Goal: Information Seeking & Learning: Learn about a topic

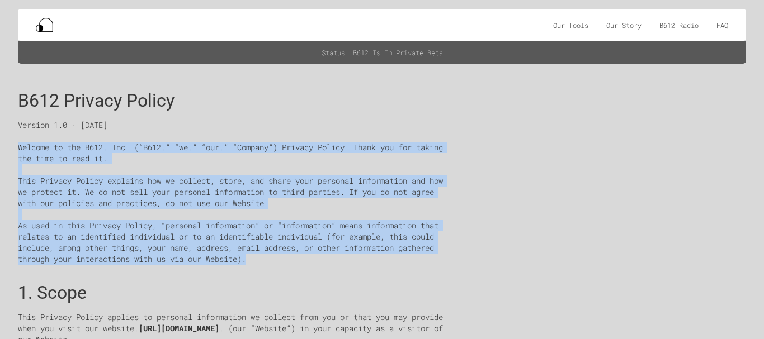
drag, startPoint x: 2, startPoint y: 144, endPoint x: 404, endPoint y: 261, distance: 418.5
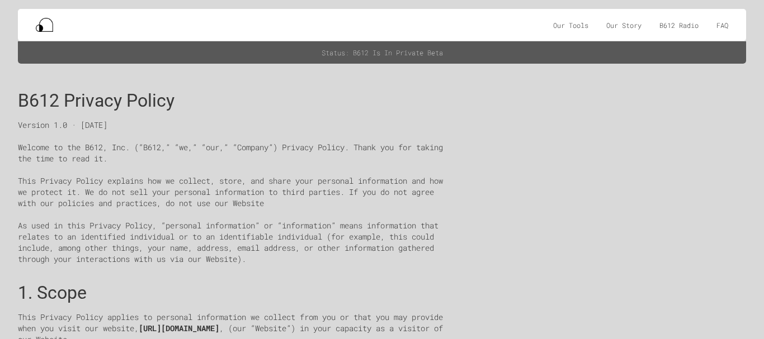
click at [410, 278] on div "1. Scope" at bounding box center [236, 288] width 437 height 29
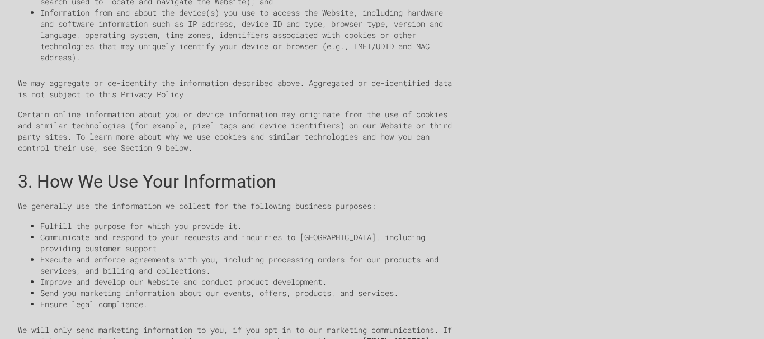
scroll to position [671, 0]
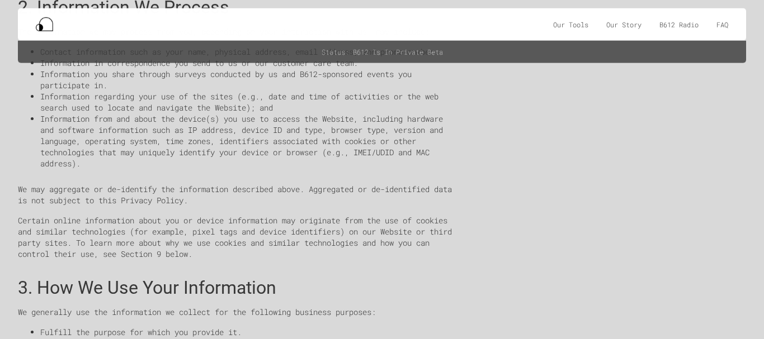
scroll to position [0, 0]
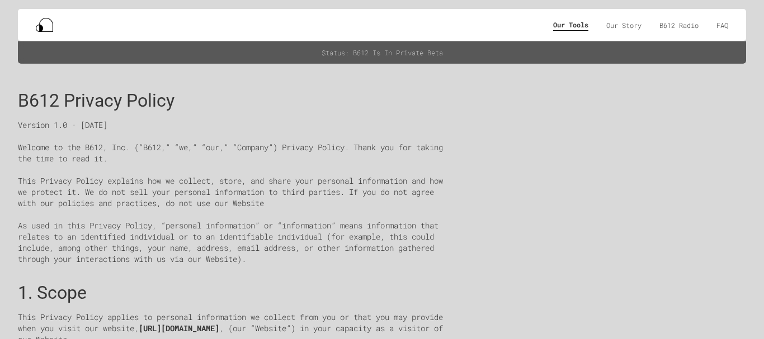
click at [563, 26] on div "Our Tools" at bounding box center [570, 24] width 35 height 11
click at [612, 25] on div "Our Story" at bounding box center [623, 24] width 35 height 11
click at [620, 24] on div "Our Story" at bounding box center [623, 24] width 35 height 11
click at [570, 29] on div "Our Tools" at bounding box center [570, 24] width 35 height 11
click at [730, 26] on div "Our Tools Our Story B612 Radio FAQ Log In" at bounding box center [382, 25] width 728 height 32
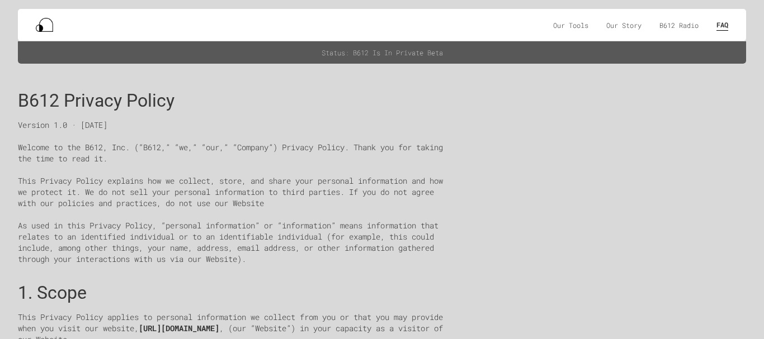
click at [726, 25] on div "FAQ" at bounding box center [722, 24] width 12 height 11
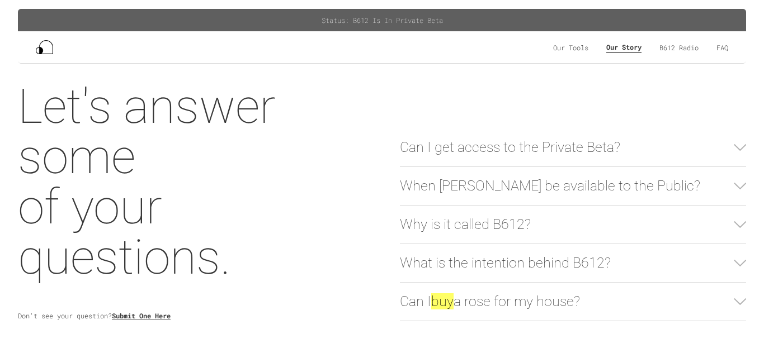
click at [623, 49] on div "Our Story" at bounding box center [623, 46] width 35 height 11
click at [672, 45] on div "B612 Radio" at bounding box center [678, 46] width 39 height 11
click at [567, 44] on div "Our Tools" at bounding box center [570, 46] width 35 height 11
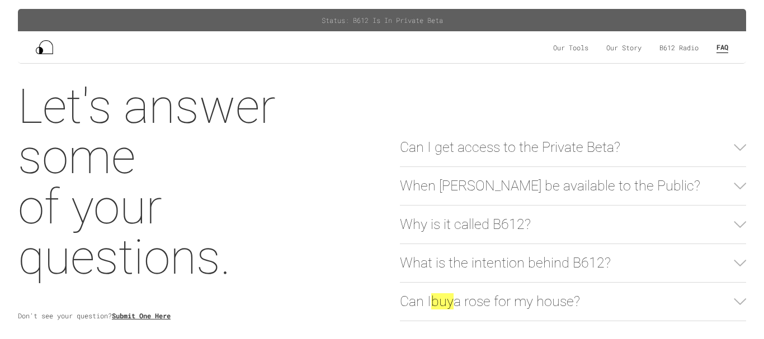
click at [723, 41] on div "FAQ" at bounding box center [722, 46] width 12 height 11
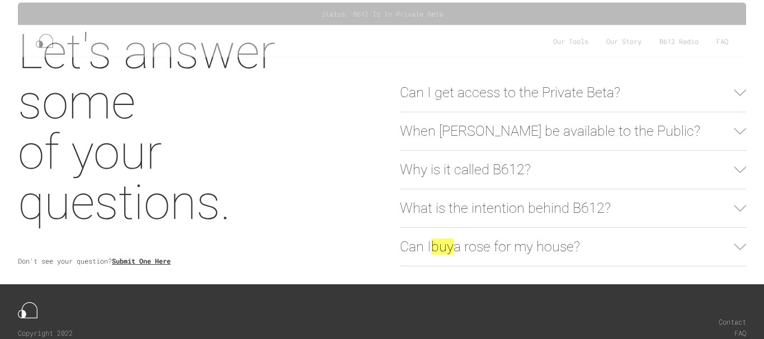
scroll to position [94, 0]
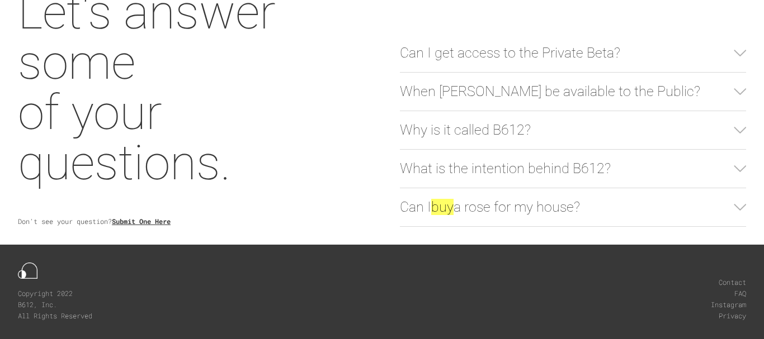
click at [732, 311] on link "Privacy" at bounding box center [731, 315] width 27 height 11
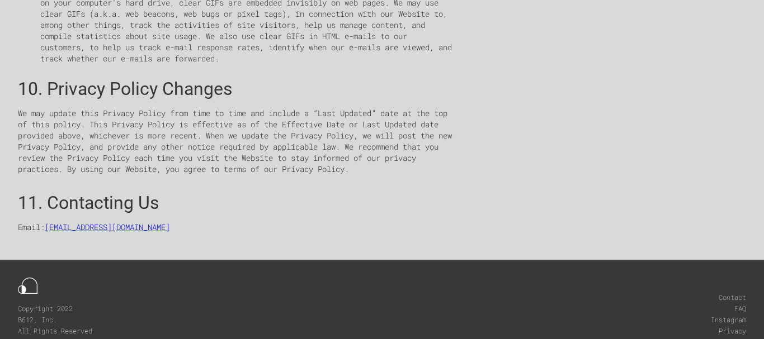
scroll to position [2103, 0]
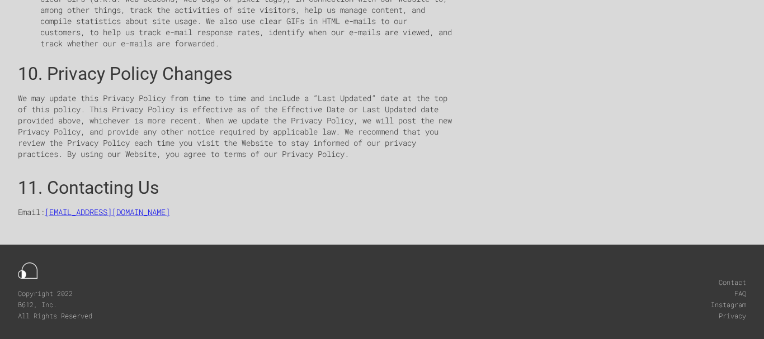
click at [48, 99] on p "We may update this Privacy Policy from time to time and include a “Last Updated…" at bounding box center [236, 126] width 437 height 67
drag, startPoint x: 131, startPoint y: 216, endPoint x: 50, endPoint y: 217, distance: 81.1
click at [50, 217] on p "Email: info@at-b612.com" at bounding box center [236, 212] width 437 height 11
copy link "info@at-b612.com"
click at [357, 197] on div "11. Contacting Us" at bounding box center [236, 183] width 437 height 29
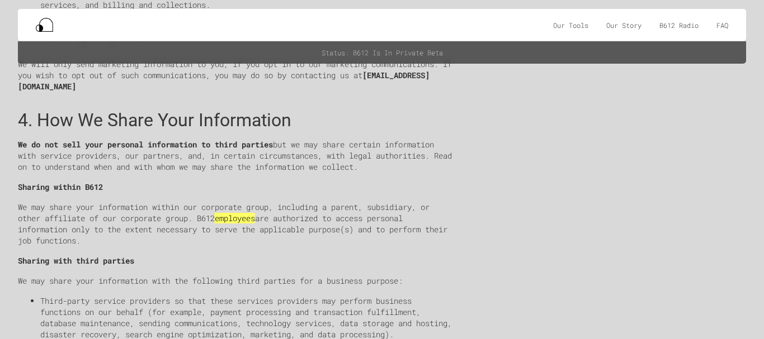
scroll to position [482, 0]
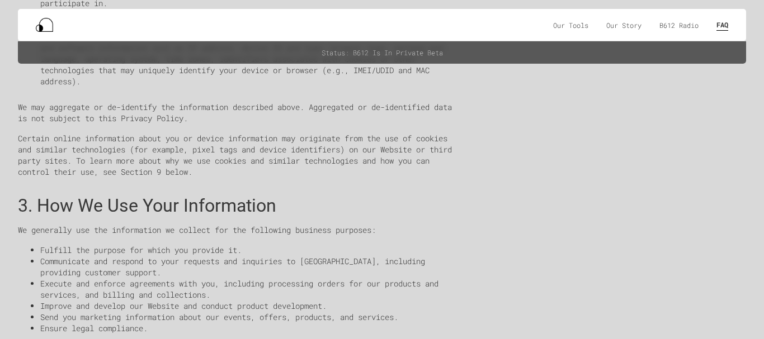
click at [718, 27] on div "FAQ" at bounding box center [722, 24] width 12 height 11
click at [660, 25] on div "B612 Radio" at bounding box center [678, 24] width 39 height 11
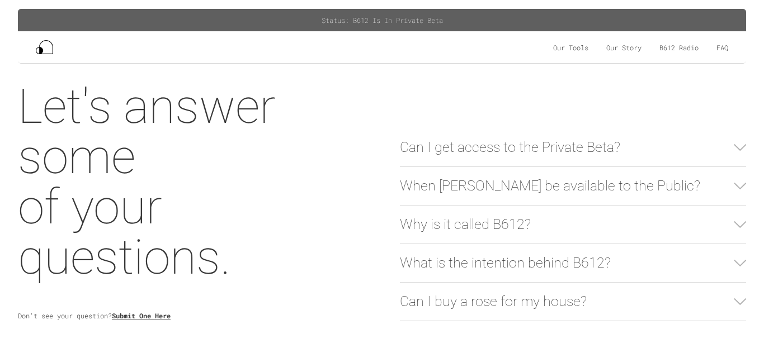
click at [513, 138] on div "Can I get access to the Private Beta?" at bounding box center [510, 148] width 220 height 20
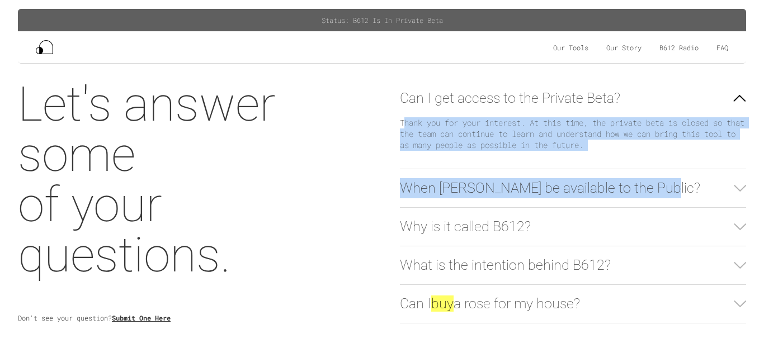
drag, startPoint x: 402, startPoint y: 122, endPoint x: 689, endPoint y: 183, distance: 292.6
click at [689, 187] on div "Can I get access to the Private Beta? Thank you for your interest. At this time…" at bounding box center [573, 201] width 382 height 280
click at [647, 146] on div "Thank you for your interest. At this time, the private beta is closed so that t…" at bounding box center [573, 133] width 346 height 51
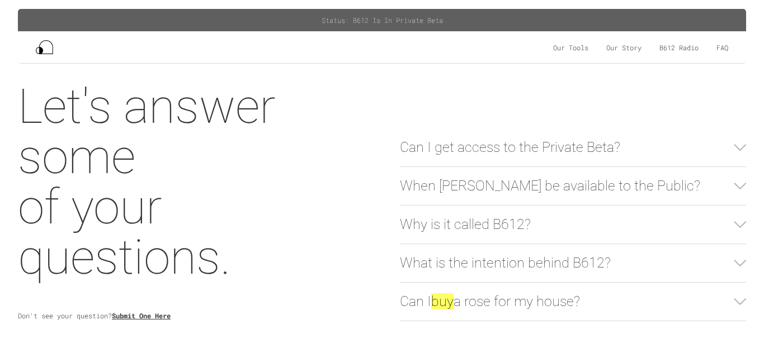
click at [577, 239] on div "Why is it called B612? B612 is in reference to the name of the planet in the bo…" at bounding box center [573, 225] width 346 height 39
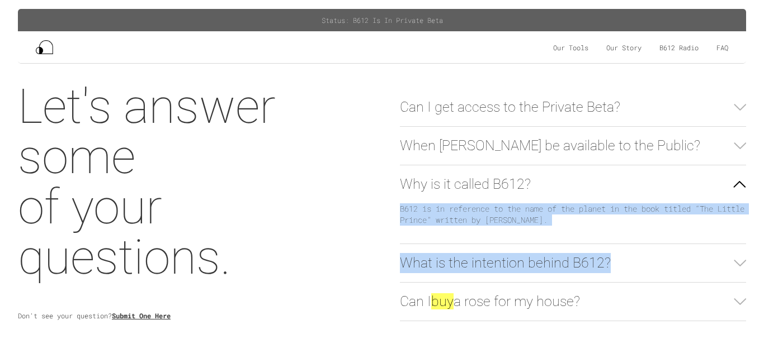
drag, startPoint x: 392, startPoint y: 196, endPoint x: 635, endPoint y: 244, distance: 247.2
click at [635, 244] on div "Can I get access to the Private Beta? Thank you for your interest. At this time…" at bounding box center [573, 202] width 382 height 276
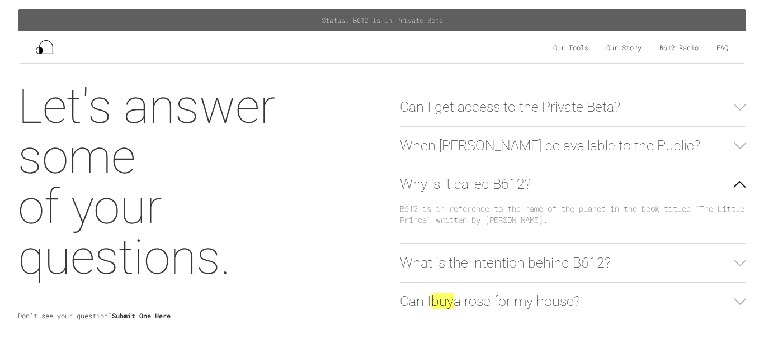
click at [229, 175] on div "Let's answer some of your questions." at bounding box center [191, 182] width 346 height 201
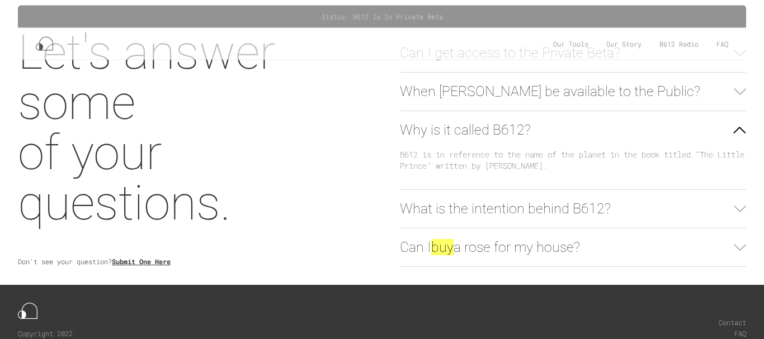
scroll to position [94, 0]
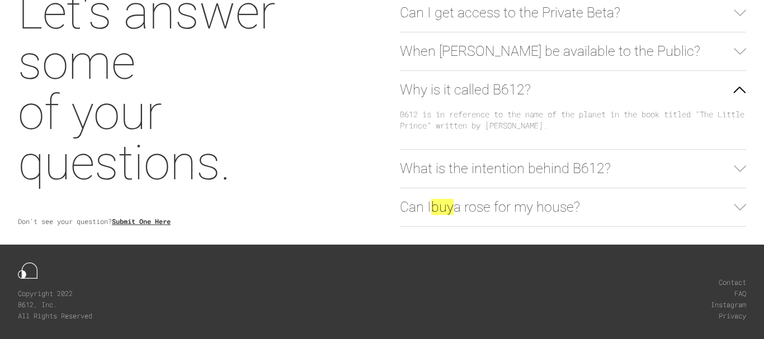
click at [495, 173] on div "What is the intention behind B612?" at bounding box center [505, 169] width 211 height 20
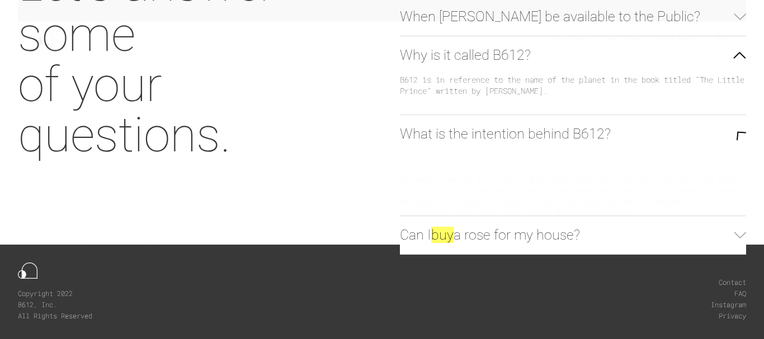
scroll to position [67, 0]
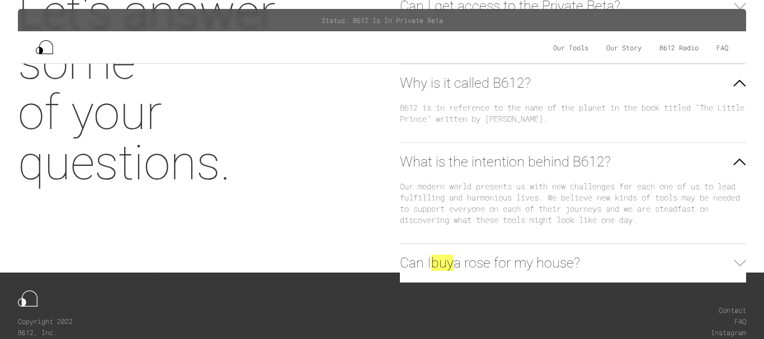
drag, startPoint x: 407, startPoint y: 106, endPoint x: 649, endPoint y: 120, distance: 242.4
click at [649, 120] on div "Can I get access to the Private Beta? Thank you for your interest. At this time…" at bounding box center [573, 134] width 382 height 331
click at [560, 273] on div "Can I buy a rose for my house? No. We believe our world requires new shared uti…" at bounding box center [573, 263] width 346 height 39
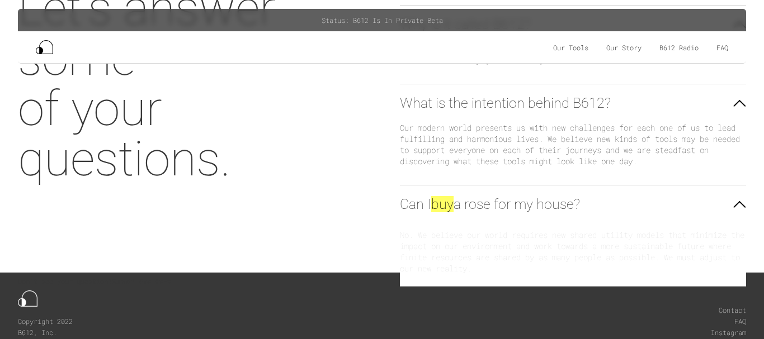
scroll to position [63, 0]
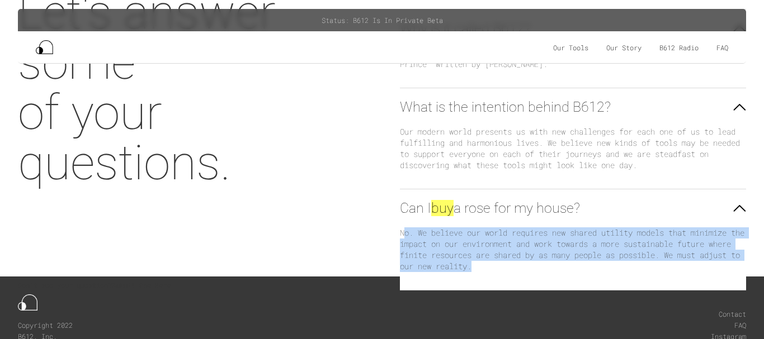
drag, startPoint x: 405, startPoint y: 225, endPoint x: 606, endPoint y: 293, distance: 212.3
click at [606, 293] on div "Can I get access to the Private Beta? Thank you for your interest. At this time…" at bounding box center [573, 138] width 382 height 339
click at [567, 188] on div "What is the intention behind B612? Our modern world presents us with new challe…" at bounding box center [573, 138] width 346 height 101
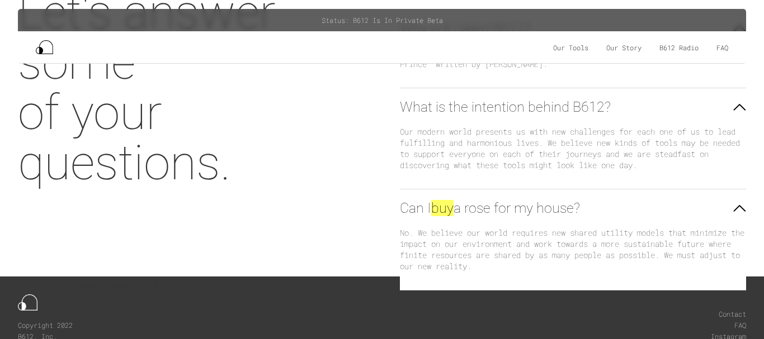
scroll to position [67, 0]
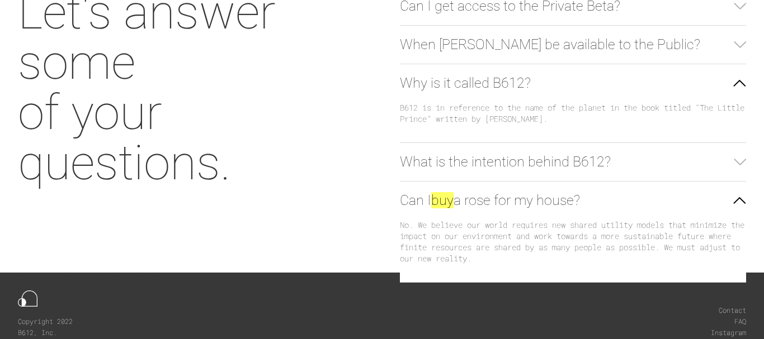
drag, startPoint x: 391, startPoint y: 97, endPoint x: 644, endPoint y: 121, distance: 254.4
click at [644, 121] on div "Can I get access to the Private Beta? Thank you for your interest. At this time…" at bounding box center [573, 134] width 382 height 331
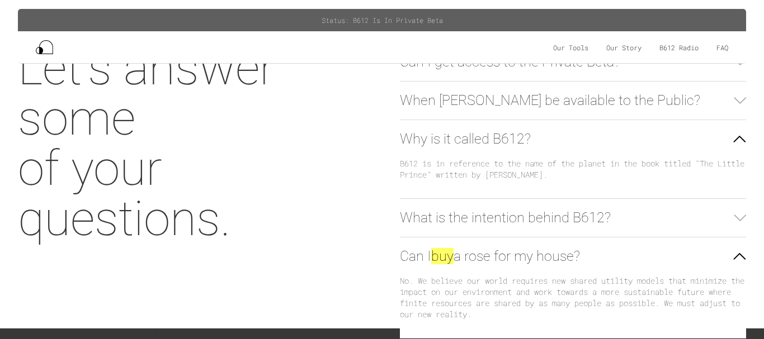
scroll to position [0, 0]
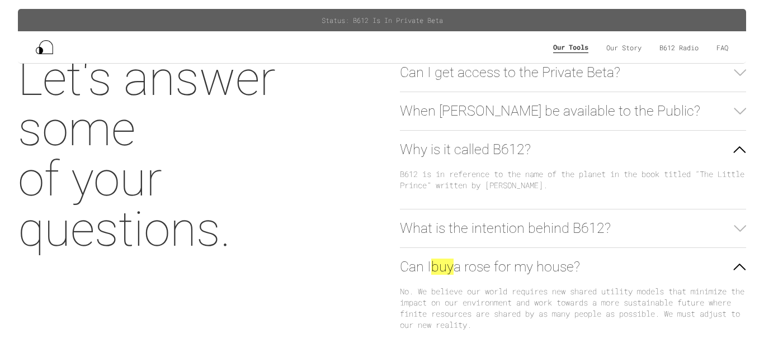
click at [575, 51] on div "Our Tools" at bounding box center [570, 46] width 35 height 11
click at [634, 46] on div "Our Story" at bounding box center [623, 46] width 35 height 11
click at [337, 139] on div "Let's answer some of your questions." at bounding box center [191, 154] width 346 height 201
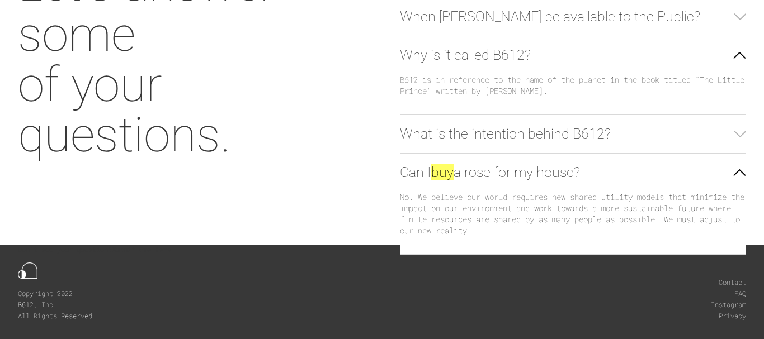
click at [523, 140] on div "What is the intention behind B612?" at bounding box center [505, 134] width 211 height 20
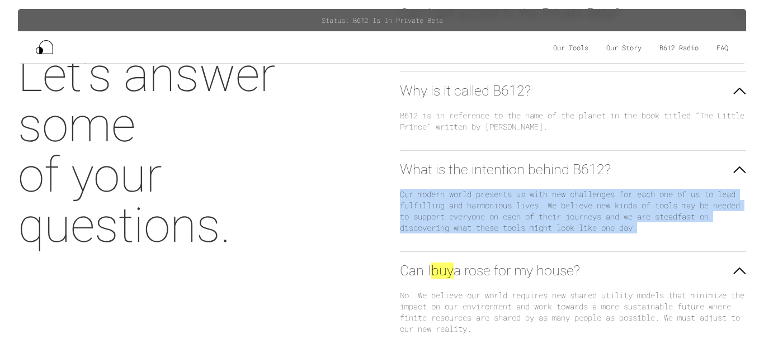
drag, startPoint x: 394, startPoint y: 185, endPoint x: 713, endPoint y: 238, distance: 322.9
click at [713, 238] on div "Can I get access to the Private Beta? Thank you for your interest. At this time…" at bounding box center [573, 201] width 382 height 339
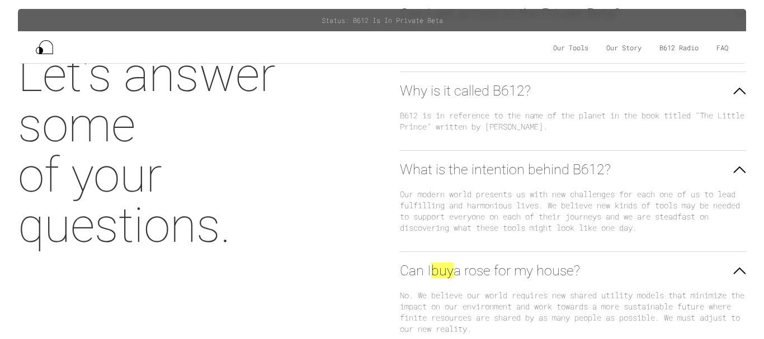
click at [298, 151] on div "Let's answer some of your questions." at bounding box center [191, 150] width 346 height 201
click at [489, 56] on div "Our Tools Our Story B612 Radio FAQ Log In" at bounding box center [382, 47] width 728 height 32
click at [506, 93] on div "Why is it called B612?" at bounding box center [465, 91] width 131 height 20
click at [539, 98] on div "When [PERSON_NAME] be available to the Public?" at bounding box center [550, 93] width 300 height 20
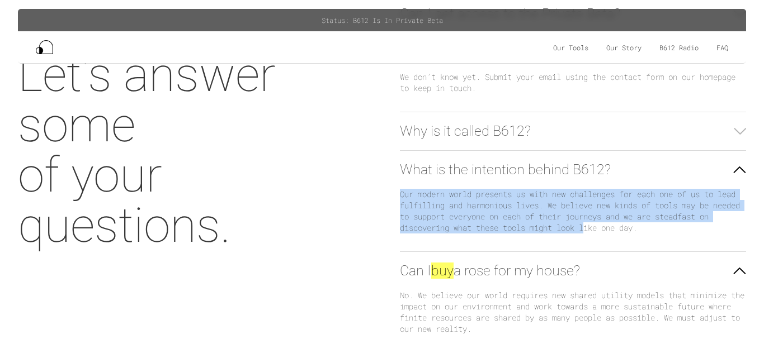
drag, startPoint x: 509, startPoint y: 197, endPoint x: 651, endPoint y: 241, distance: 148.5
click at [653, 237] on div "Our modern world presents us with new challenges for each one of us to lead ful…" at bounding box center [573, 211] width 346 height 63
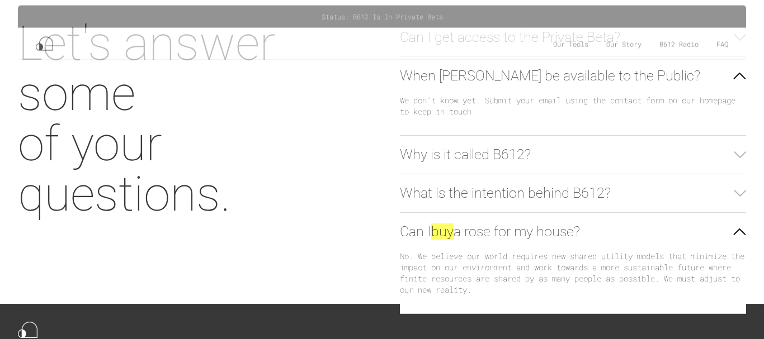
scroll to position [94, 0]
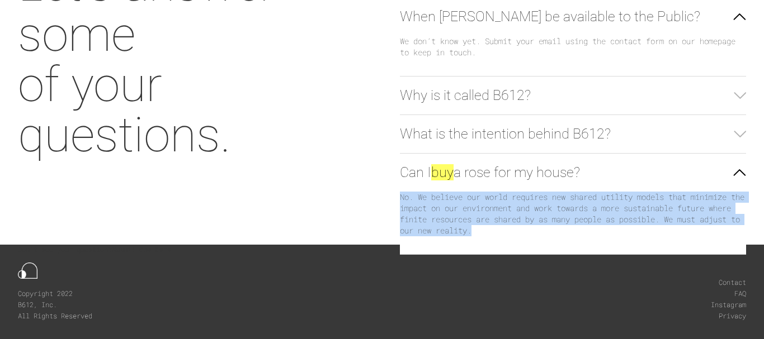
drag, startPoint x: 395, startPoint y: 192, endPoint x: 584, endPoint y: 238, distance: 194.4
click at [584, 238] on div "Can I get access to the Private Beta? Thank you for your interest. At this time…" at bounding box center [573, 106] width 382 height 331
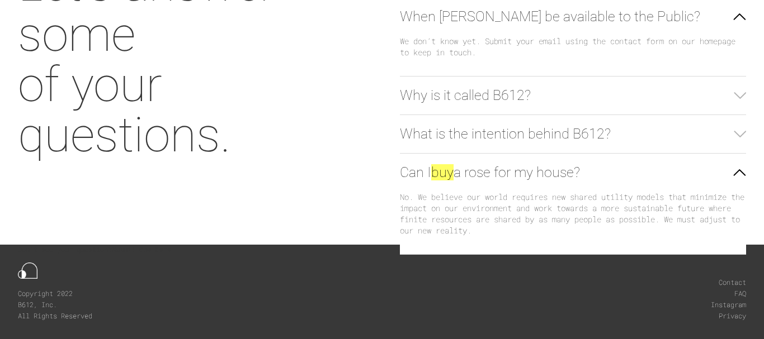
click at [296, 72] on div "Let's answer some of your questions." at bounding box center [191, 59] width 346 height 201
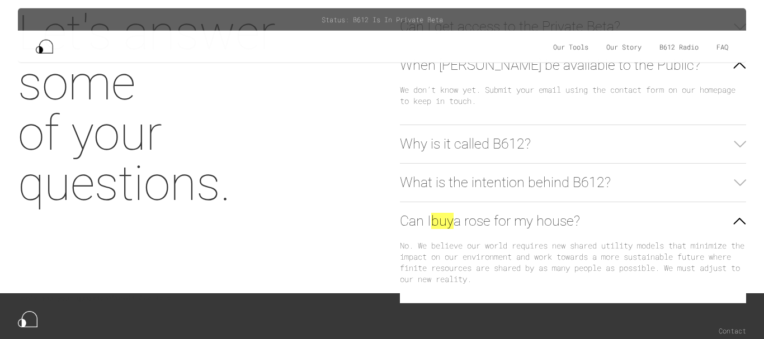
scroll to position [0, 0]
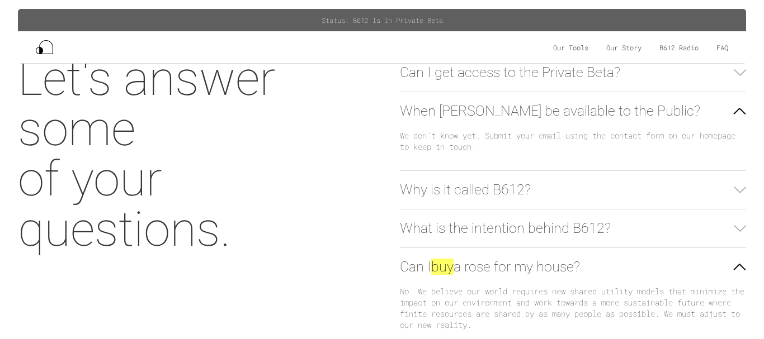
click at [330, 108] on div "Let's answer some of your questions." at bounding box center [191, 154] width 346 height 201
click at [351, 22] on div "Status: B612 Is In Private Beta" at bounding box center [381, 20] width 121 height 11
click at [661, 170] on div "When [PERSON_NAME] be available to the Public? We don’t know yet. Submit your e…" at bounding box center [573, 131] width 346 height 79
